Goal: Find specific page/section: Find specific page/section

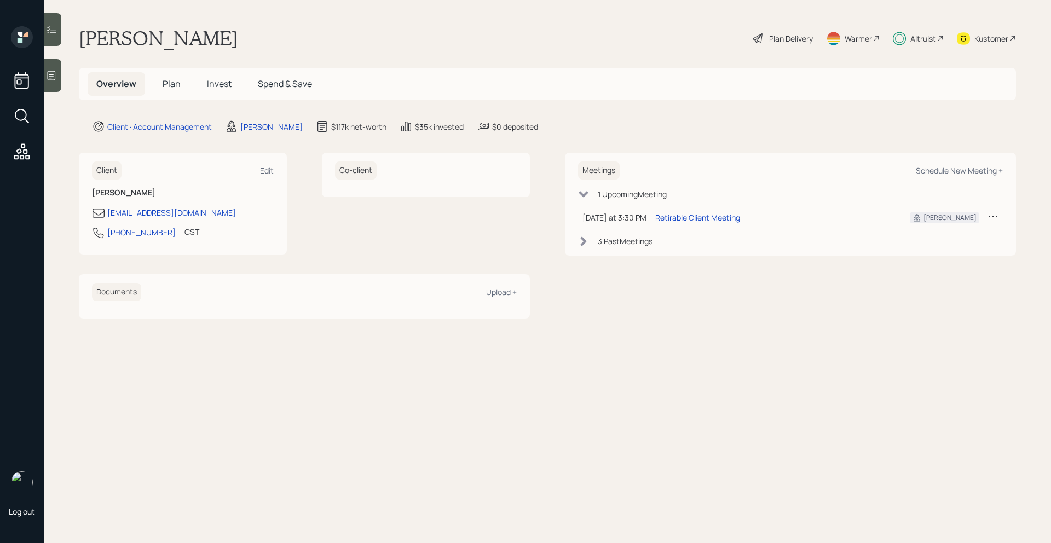
click at [56, 79] on icon at bounding box center [51, 75] width 11 height 11
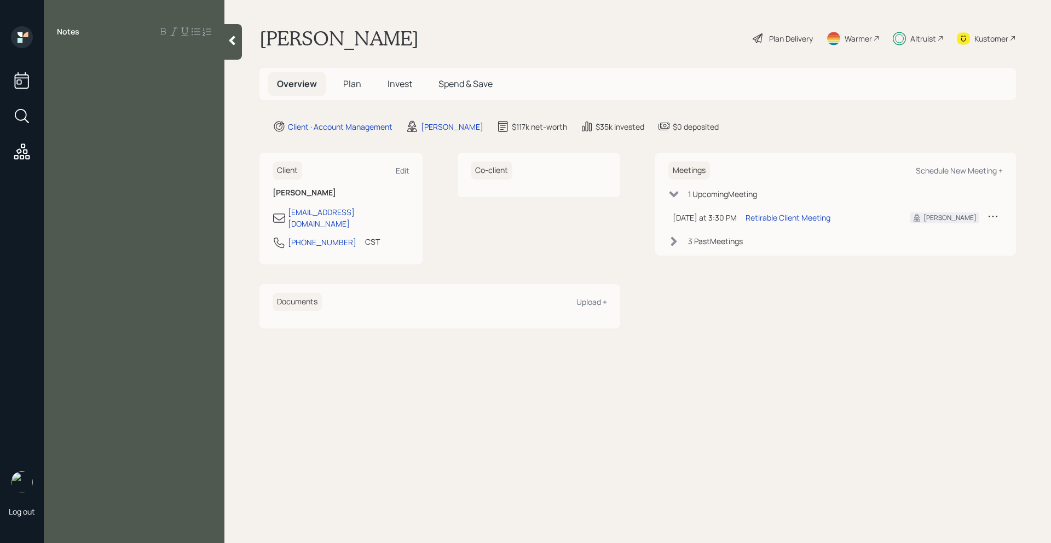
click at [237, 46] on div at bounding box center [233, 42] width 18 height 36
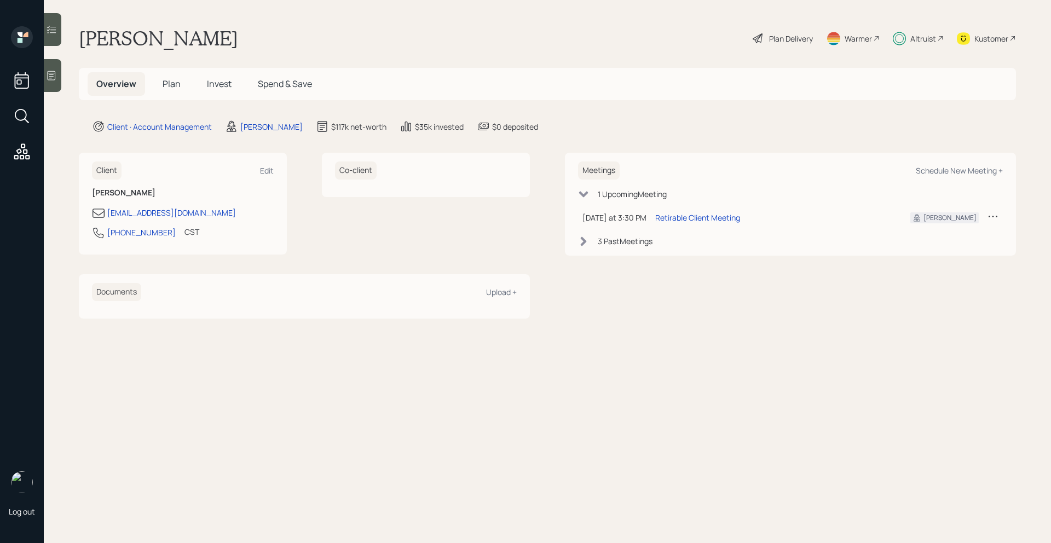
click at [50, 82] on div at bounding box center [53, 75] width 18 height 33
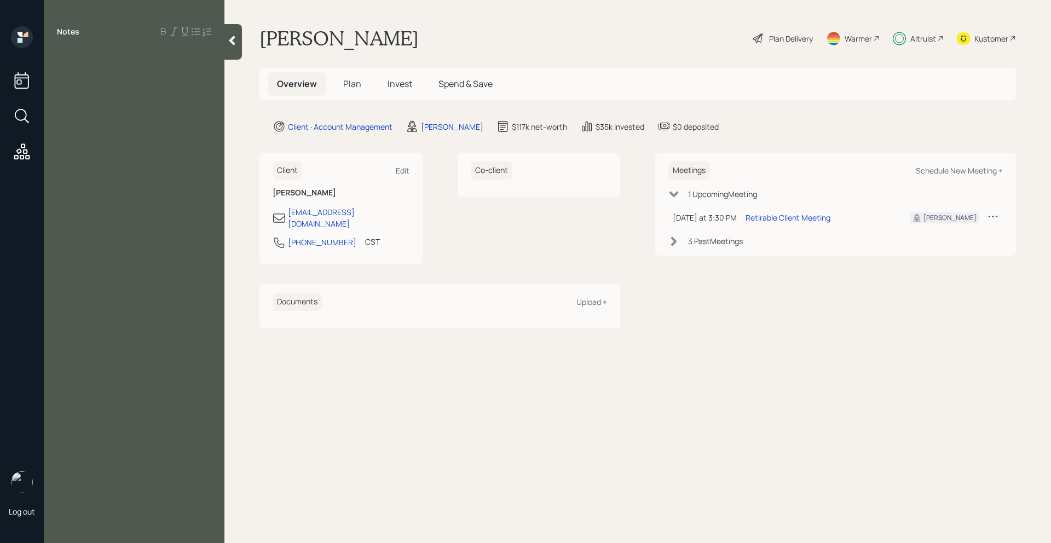
click at [246, 54] on main "[PERSON_NAME] Plan Delivery Warmer Altruist Kustomer Overview Plan Invest Spend…" at bounding box center [637, 271] width 827 height 543
click at [233, 49] on div at bounding box center [233, 42] width 18 height 36
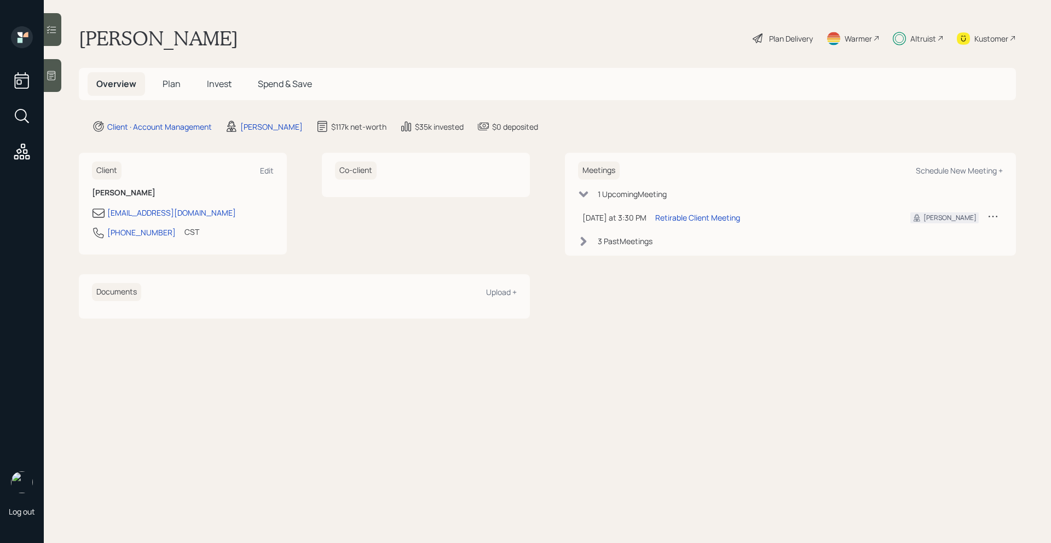
click at [191, 82] on div "Overview Plan Invest Spend & Save" at bounding box center [204, 84] width 233 height 24
click at [186, 82] on h5 "Plan" at bounding box center [172, 84] width 36 height 24
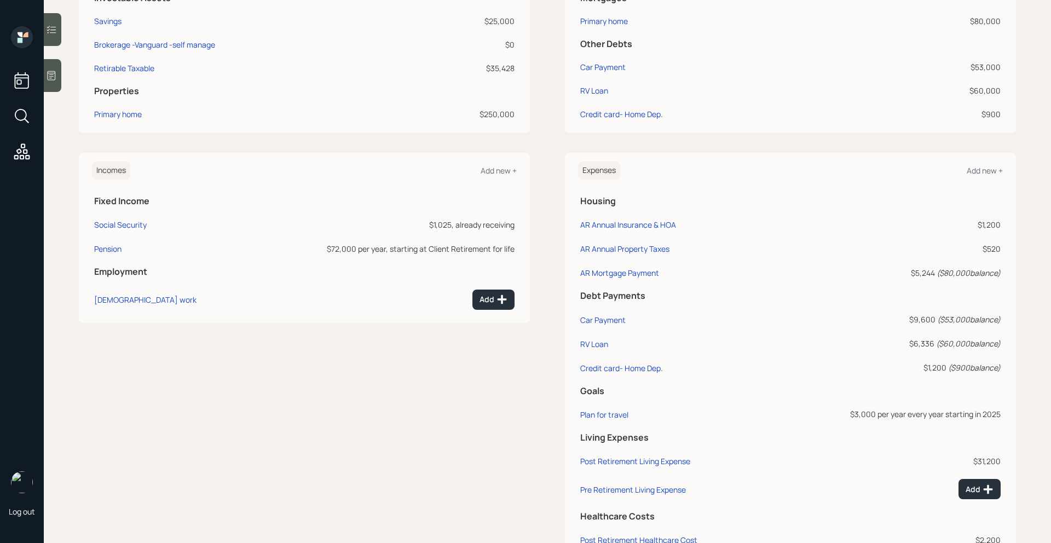
scroll to position [373, 0]
